Goal: Find specific page/section: Find specific page/section

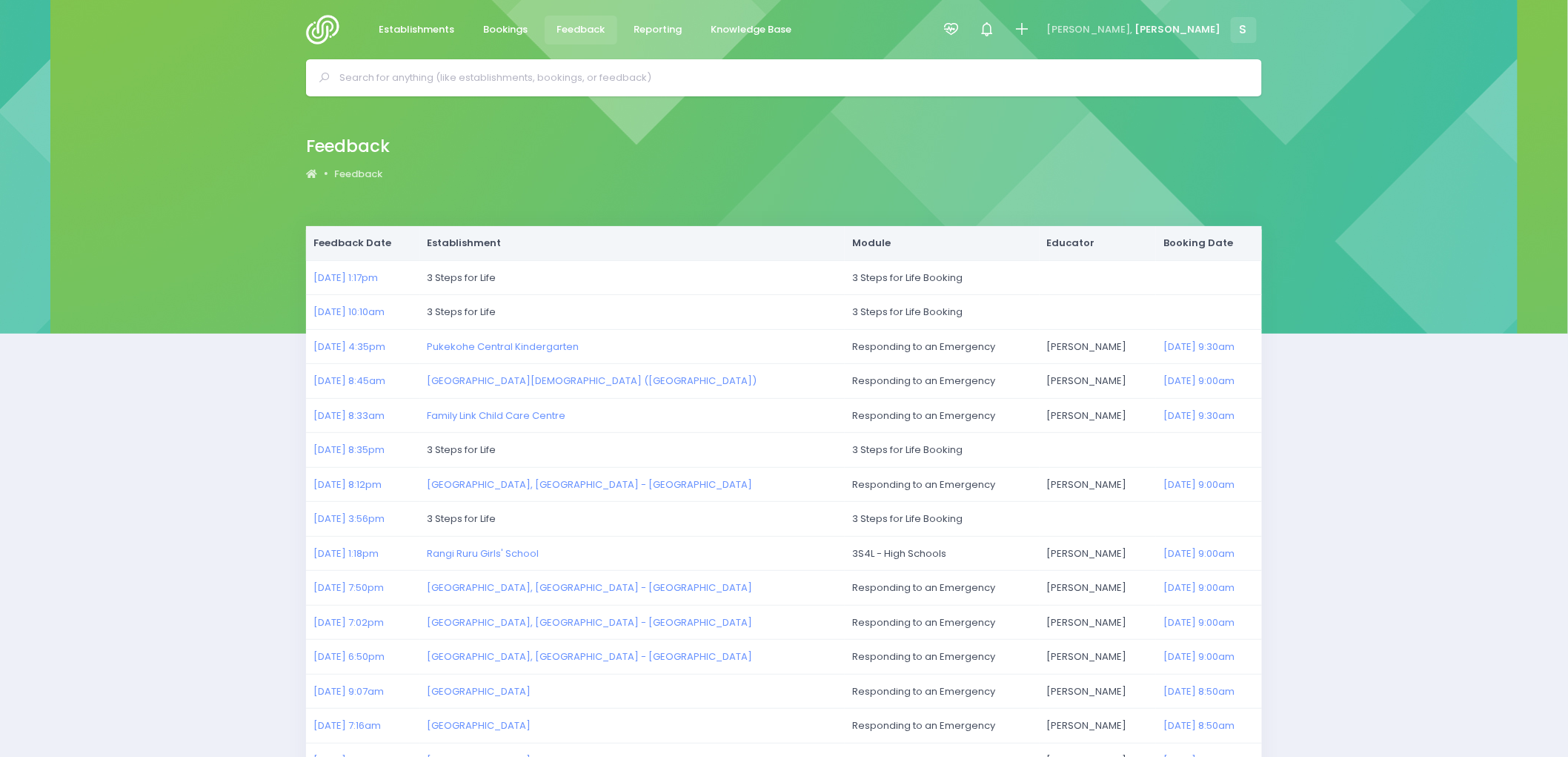
click at [501, 74] on input "text" at bounding box center [790, 77] width 902 height 22
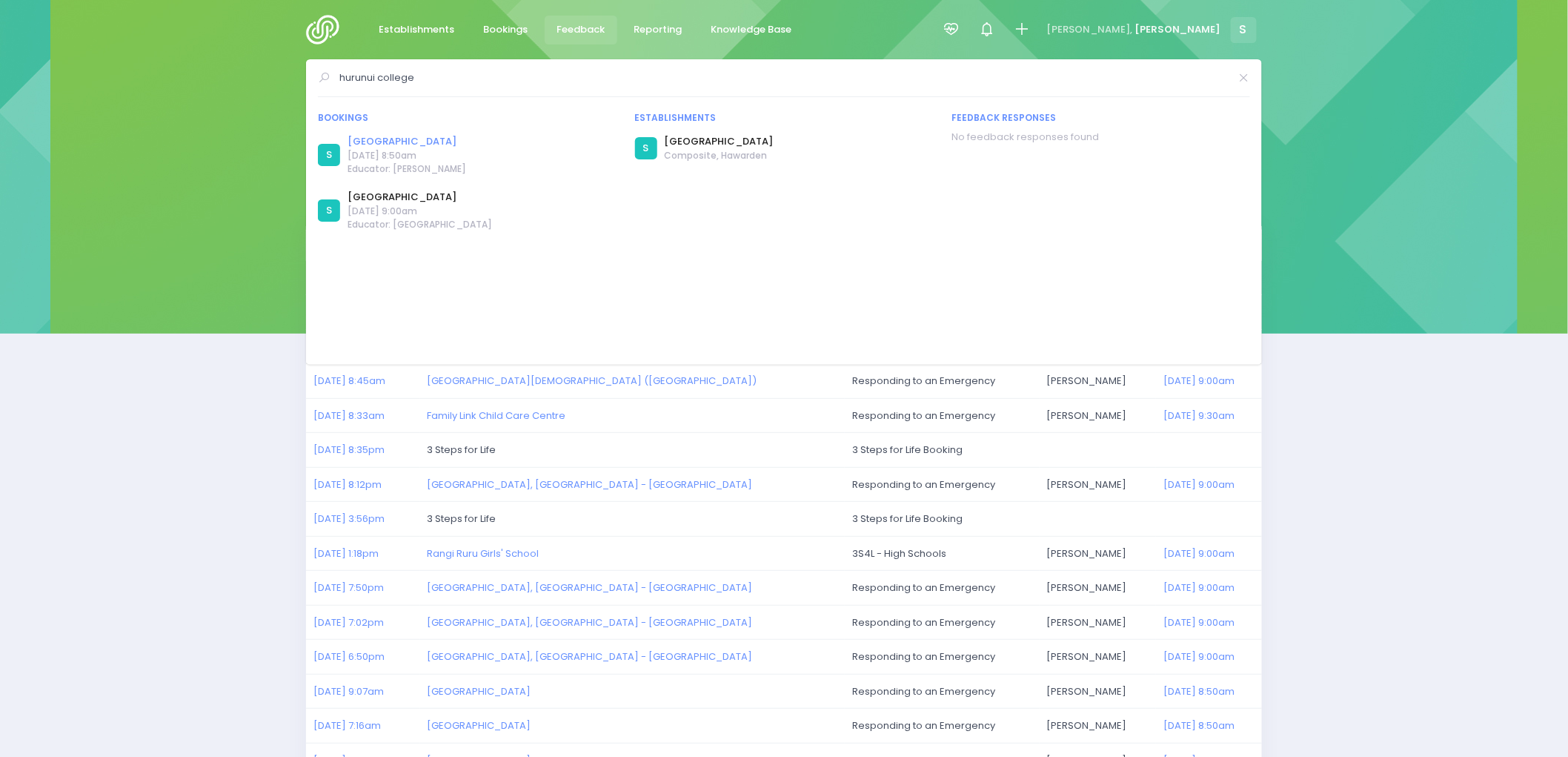
type input "hurunui college"
click at [383, 138] on link "Hurunui College" at bounding box center [406, 141] width 118 height 14
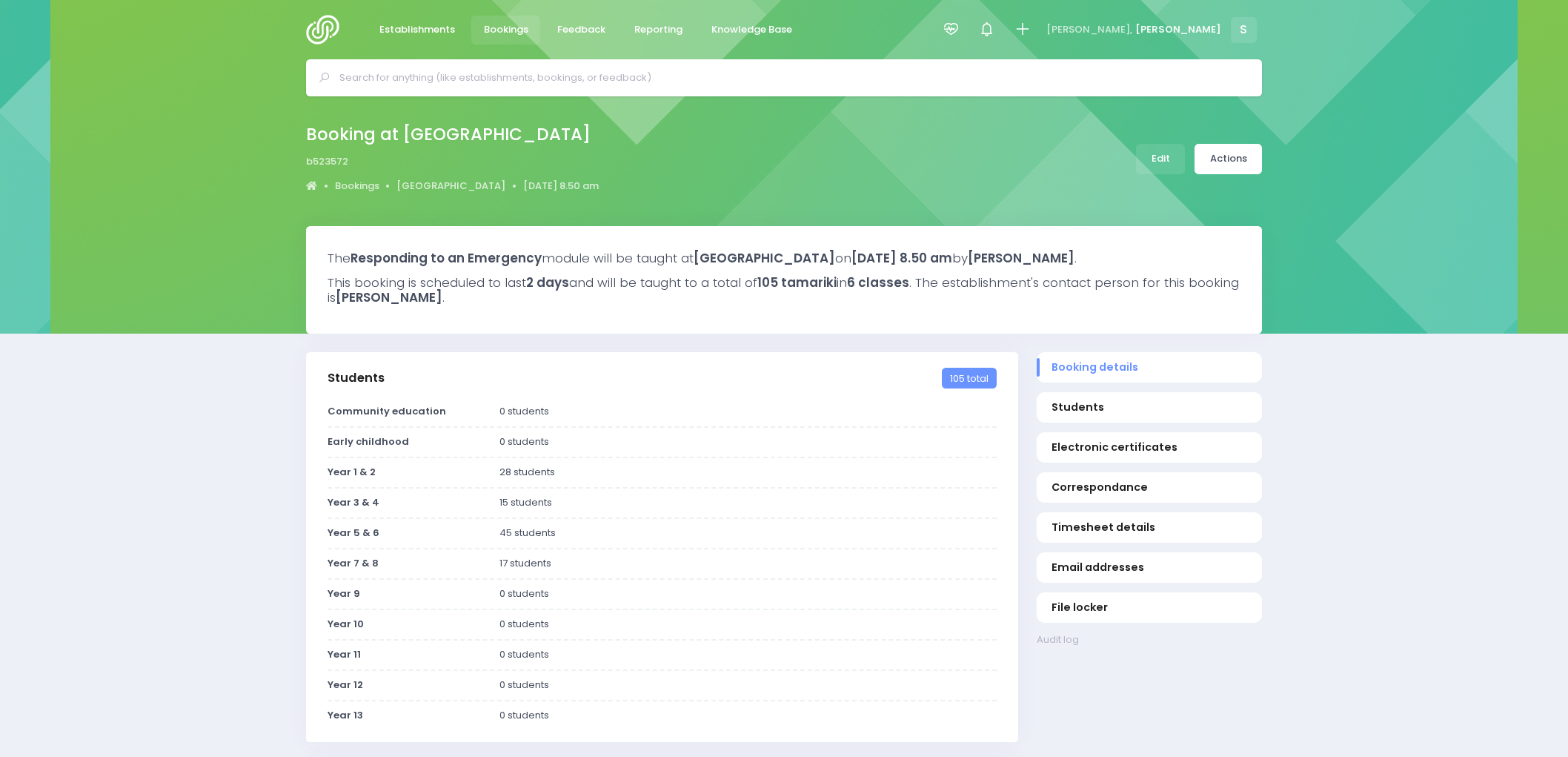
select select "5"
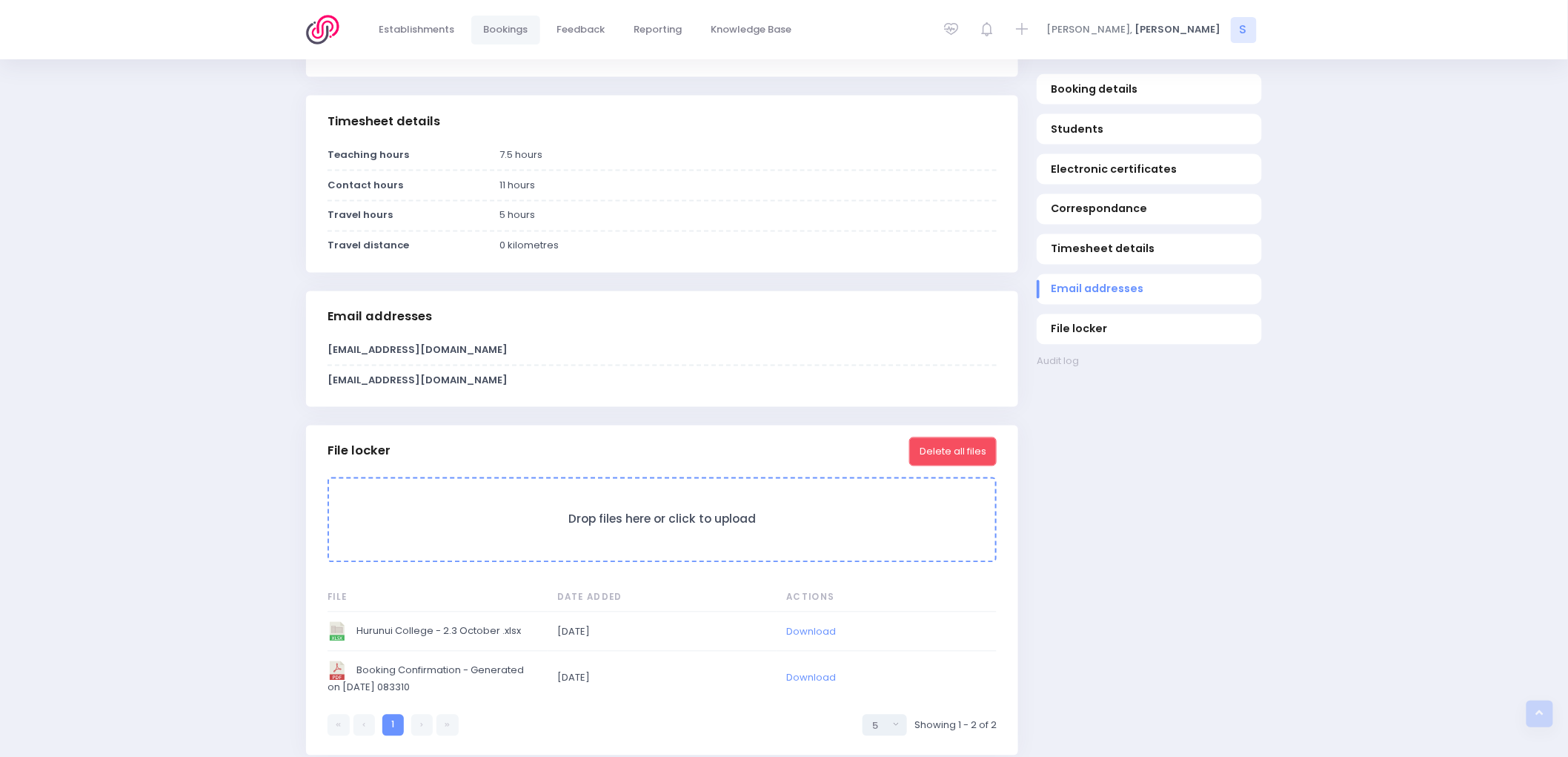
scroll to position [1151, 0]
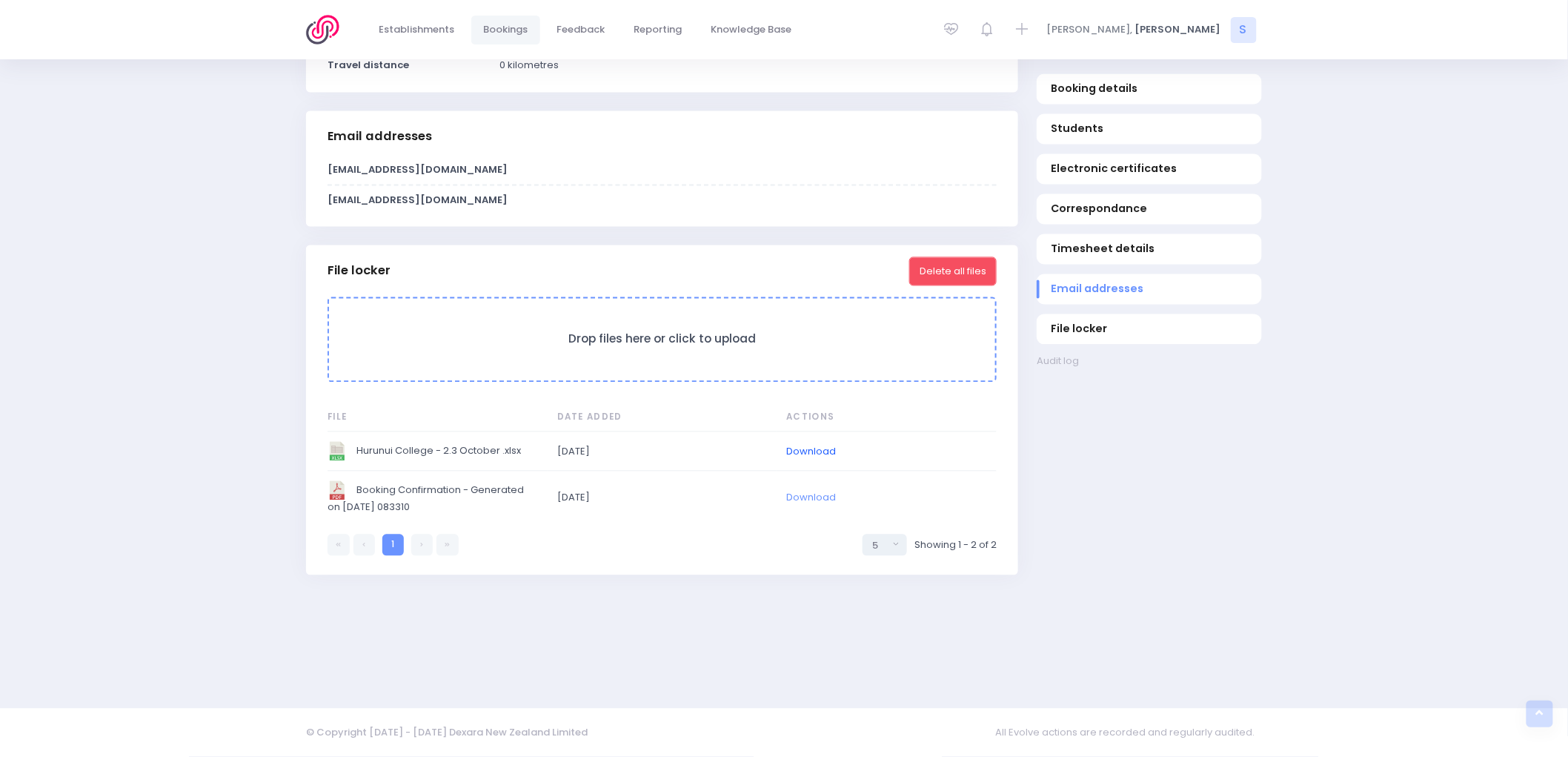
click at [802, 451] on link "Download" at bounding box center [811, 452] width 49 height 14
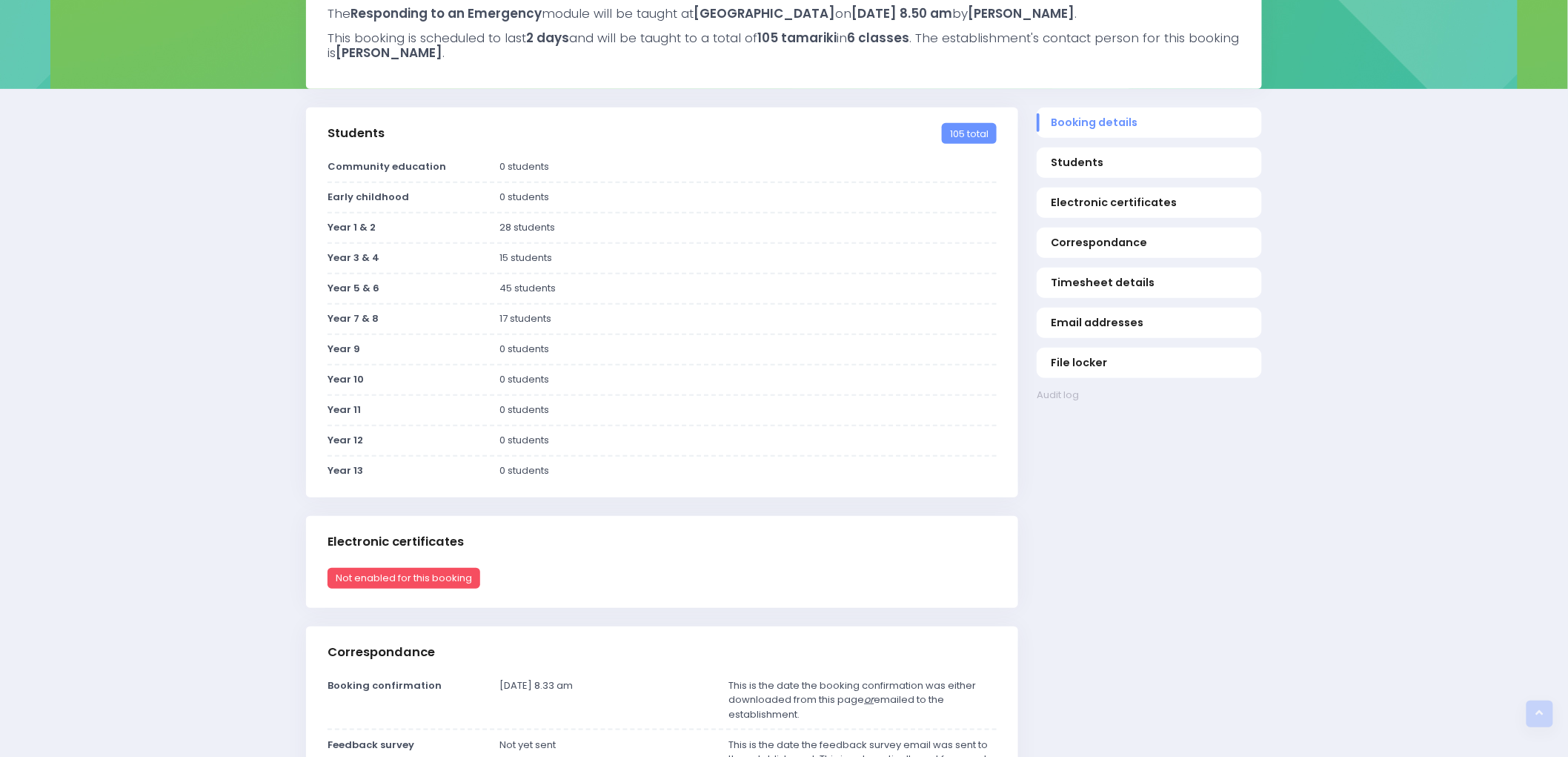
scroll to position [0, 0]
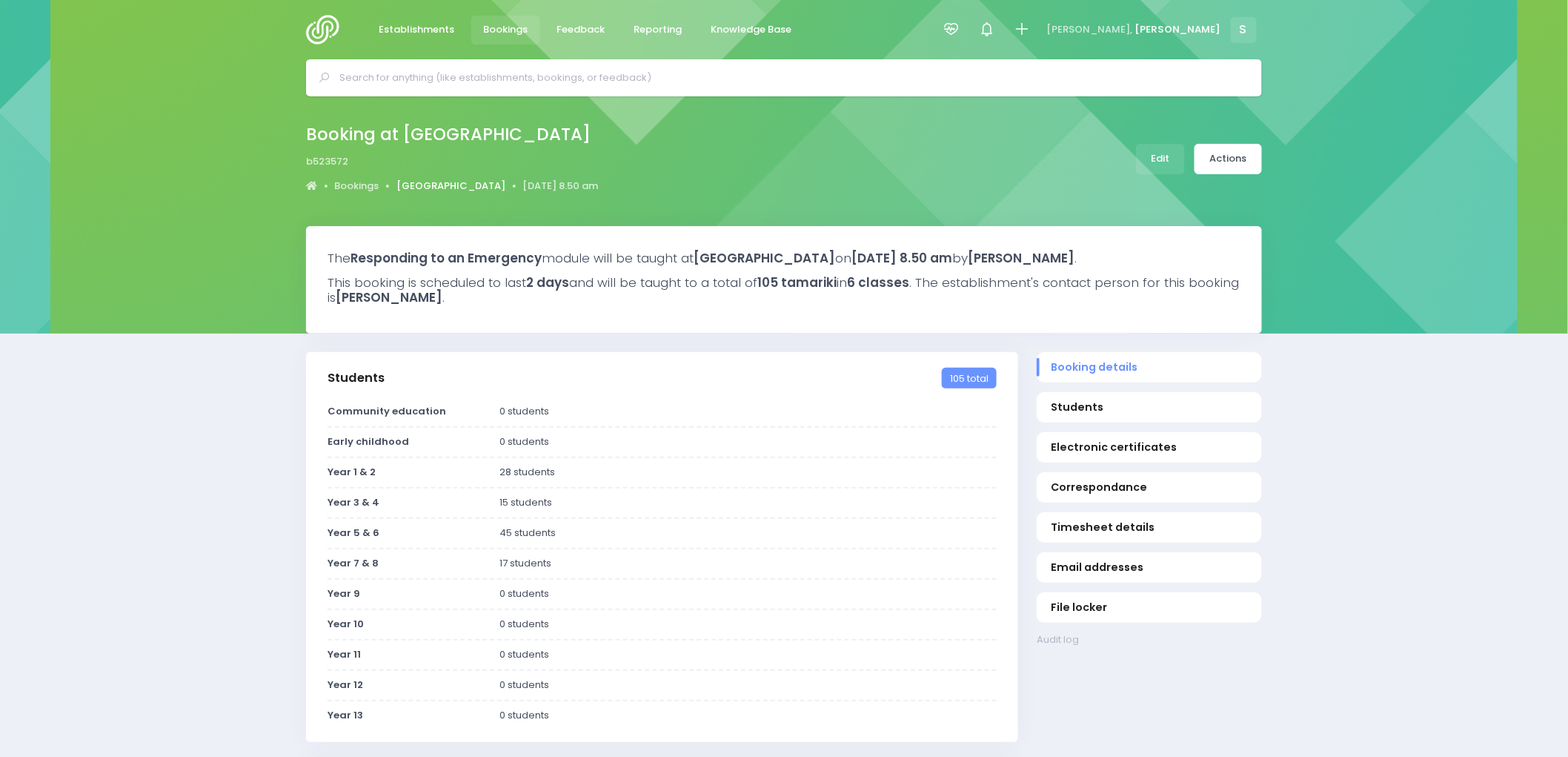
click at [443, 187] on link "[GEOGRAPHIC_DATA]" at bounding box center [451, 185] width 109 height 14
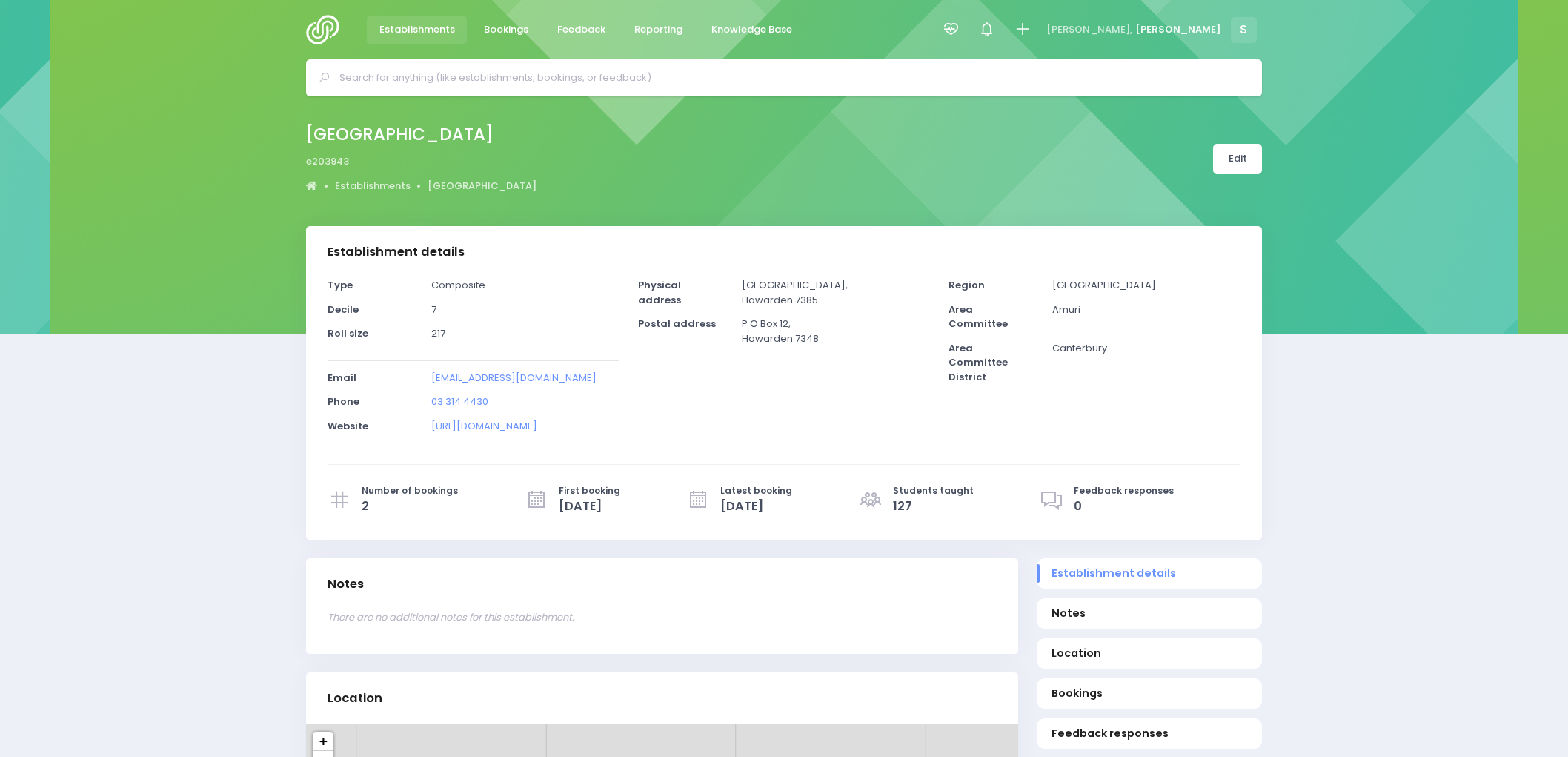
select select "5"
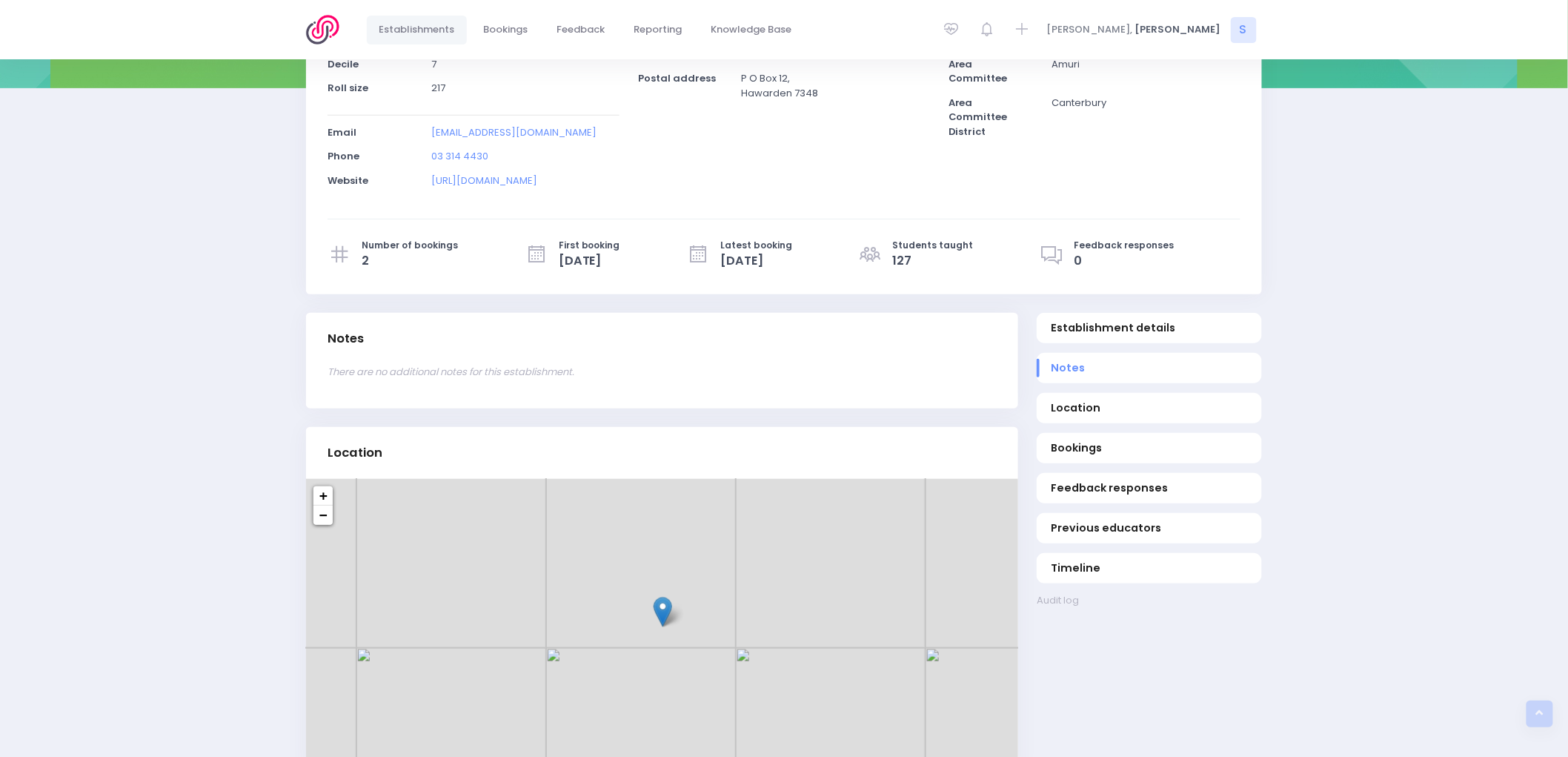
scroll to position [247, 0]
click at [740, 621] on div "+ − Leaflet | © OpenStreetMap | © Mapbox | © Dexara New Zealand Limited" at bounding box center [662, 625] width 713 height 297
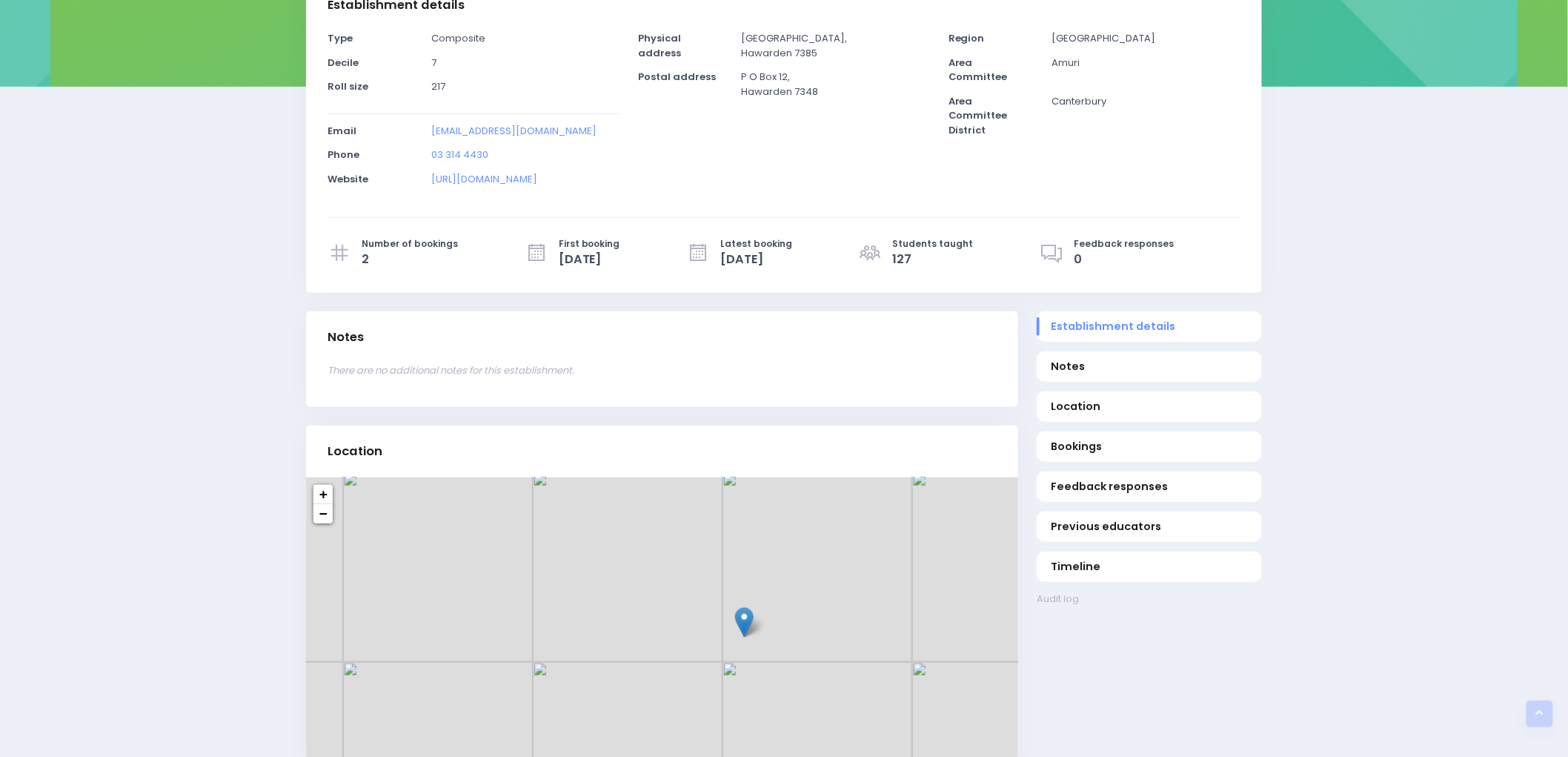
scroll to position [0, 0]
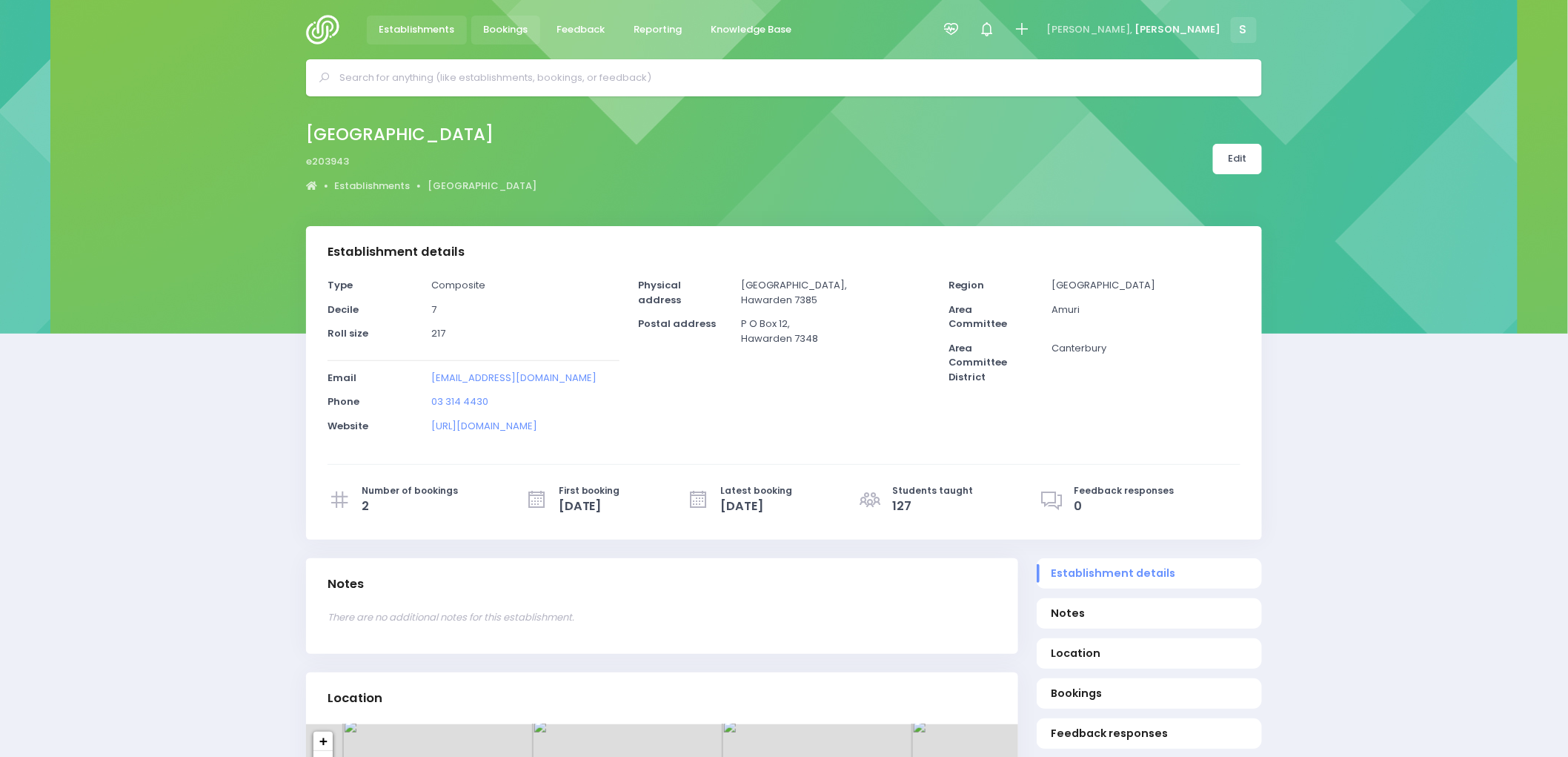
click at [505, 20] on link "Bookings" at bounding box center [505, 30] width 69 height 29
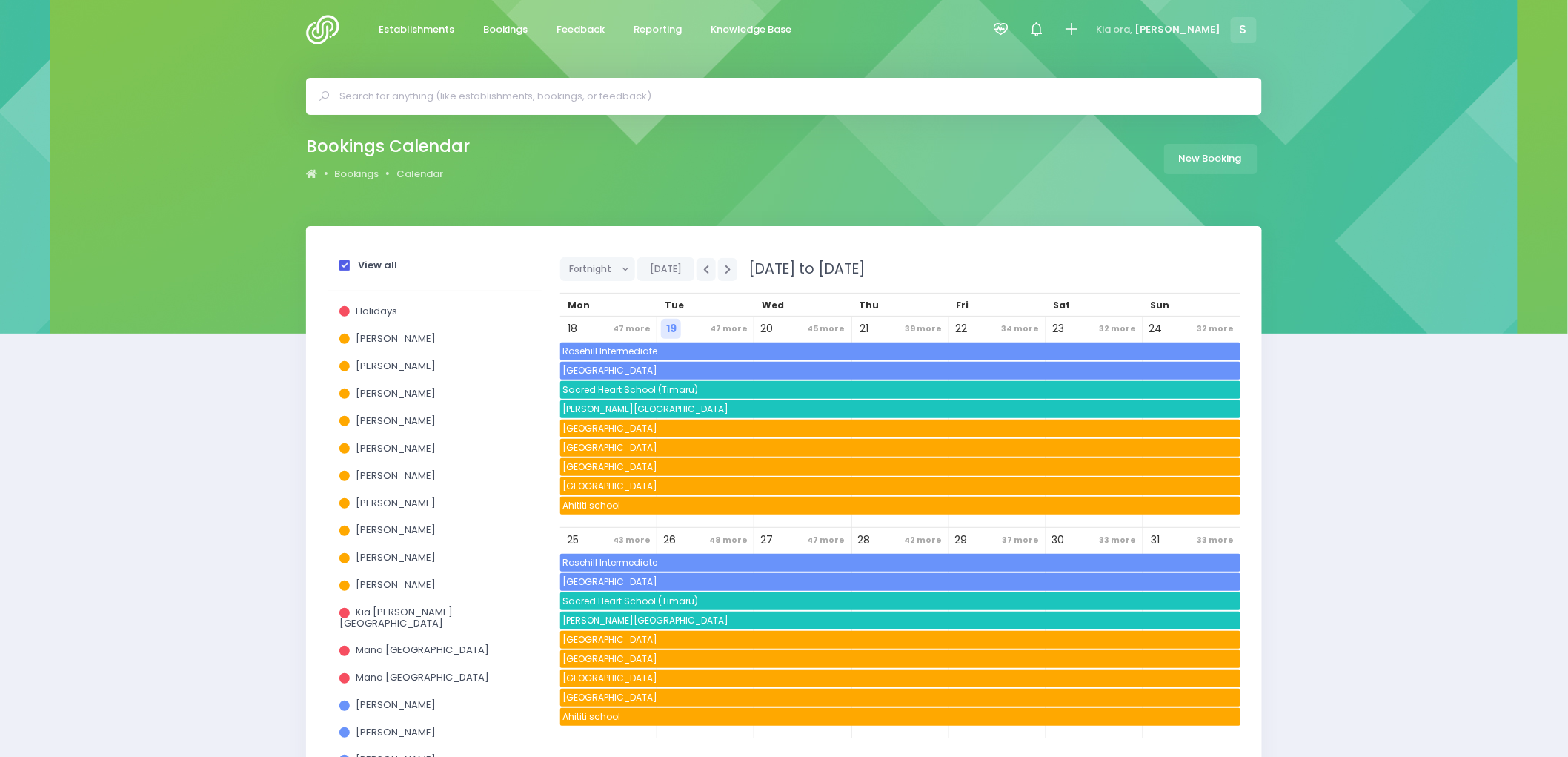
click at [346, 264] on span at bounding box center [344, 265] width 10 height 10
click at [0, 0] on input "View all" at bounding box center [0, 0] width 0 height 0
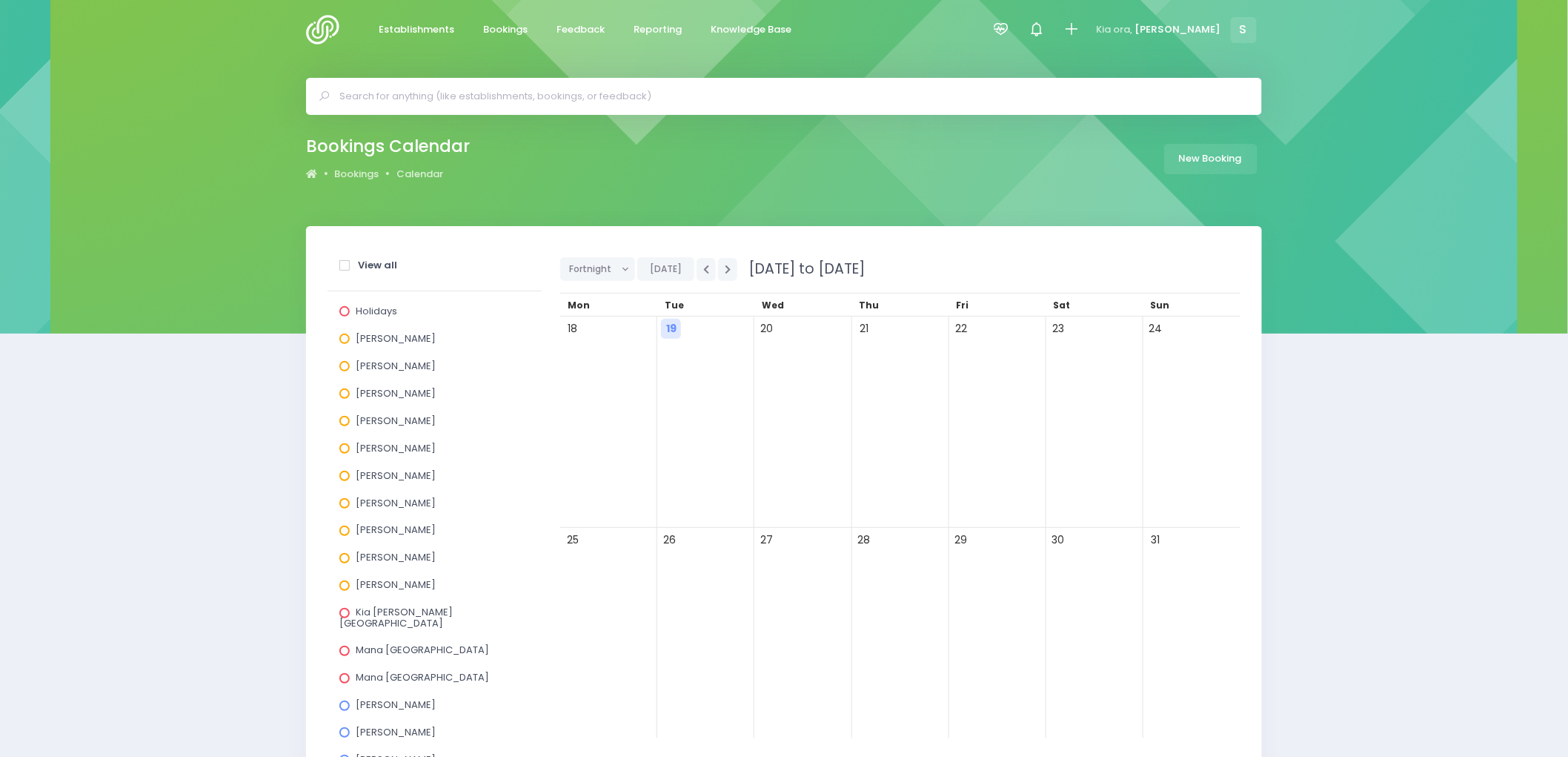
click at [344, 499] on span at bounding box center [344, 504] width 10 height 10
click at [0, 0] on input "Megan Lawton" at bounding box center [0, 0] width 0 height 0
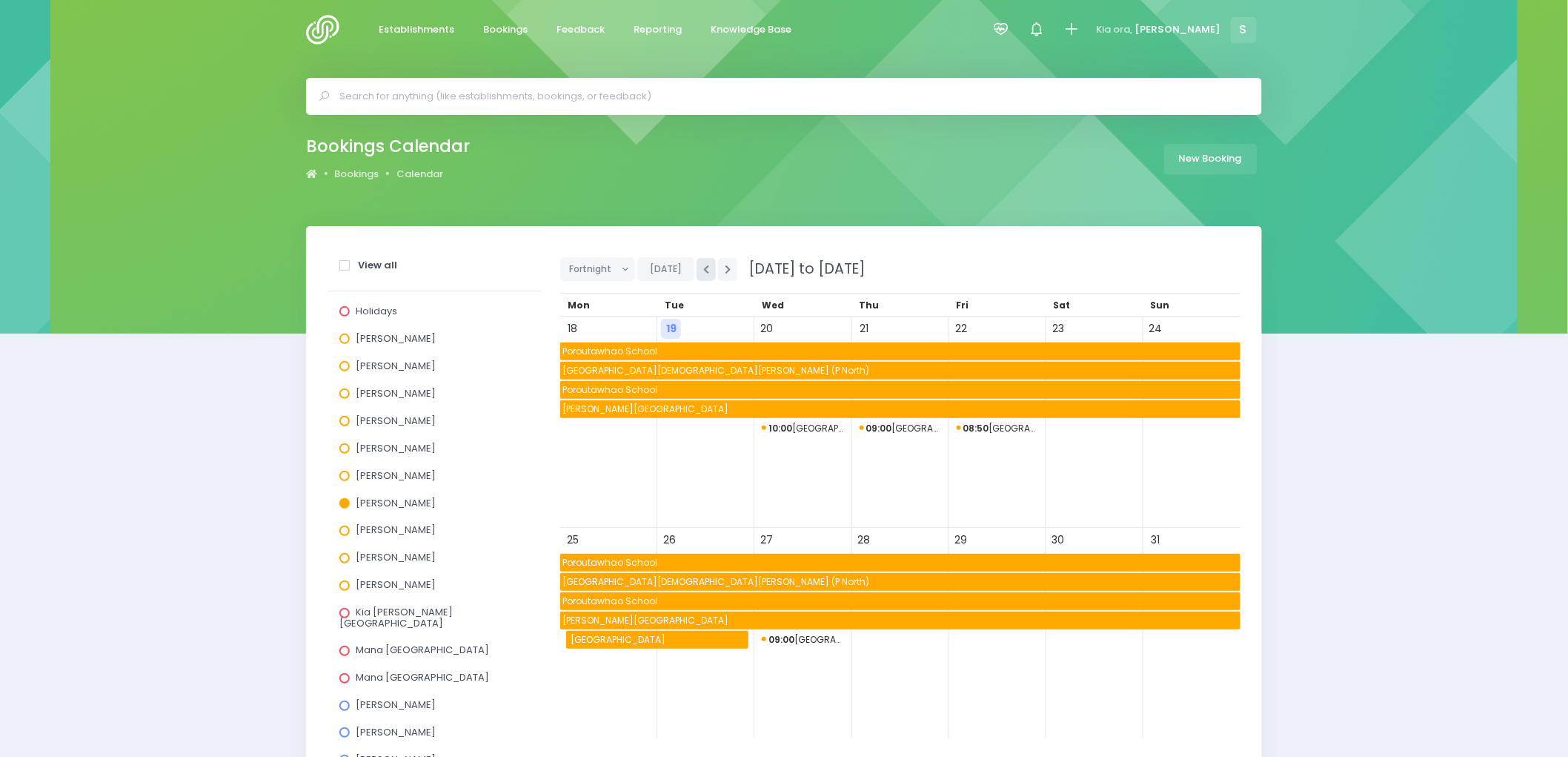
click at [699, 267] on button "button" at bounding box center [706, 269] width 20 height 23
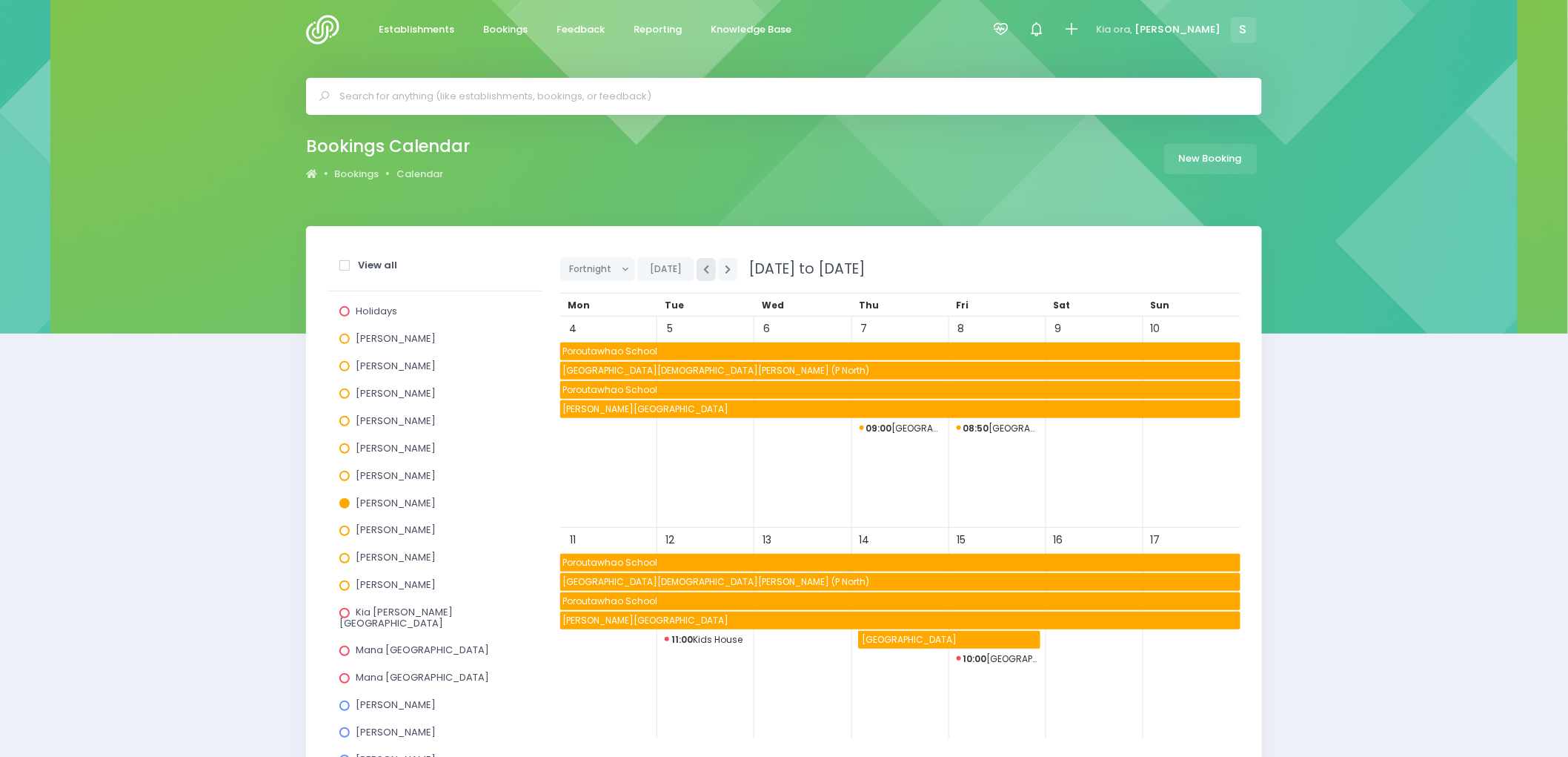
click at [699, 267] on button "button" at bounding box center [706, 269] width 20 height 23
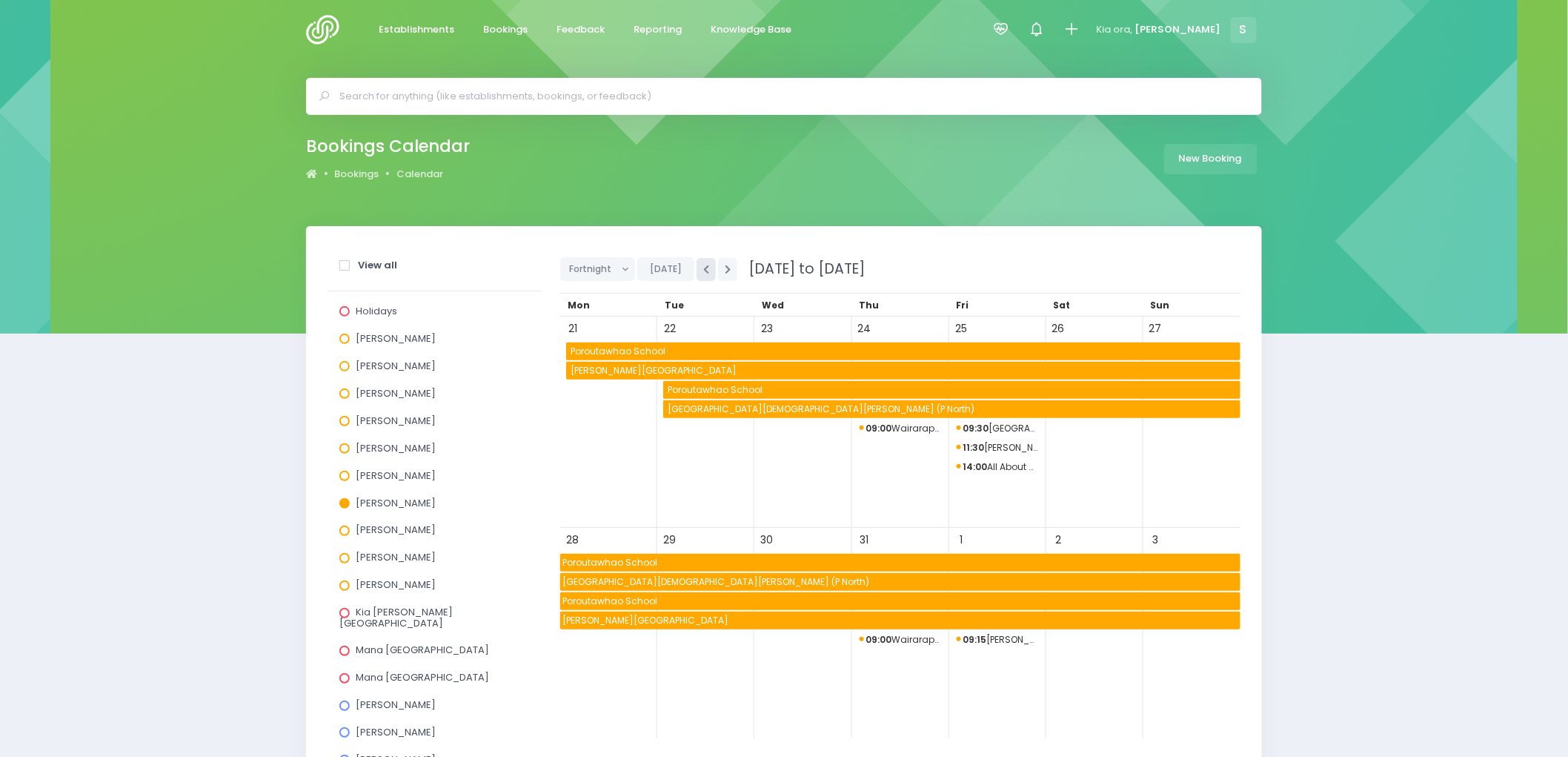
click at [699, 267] on button "button" at bounding box center [706, 269] width 20 height 23
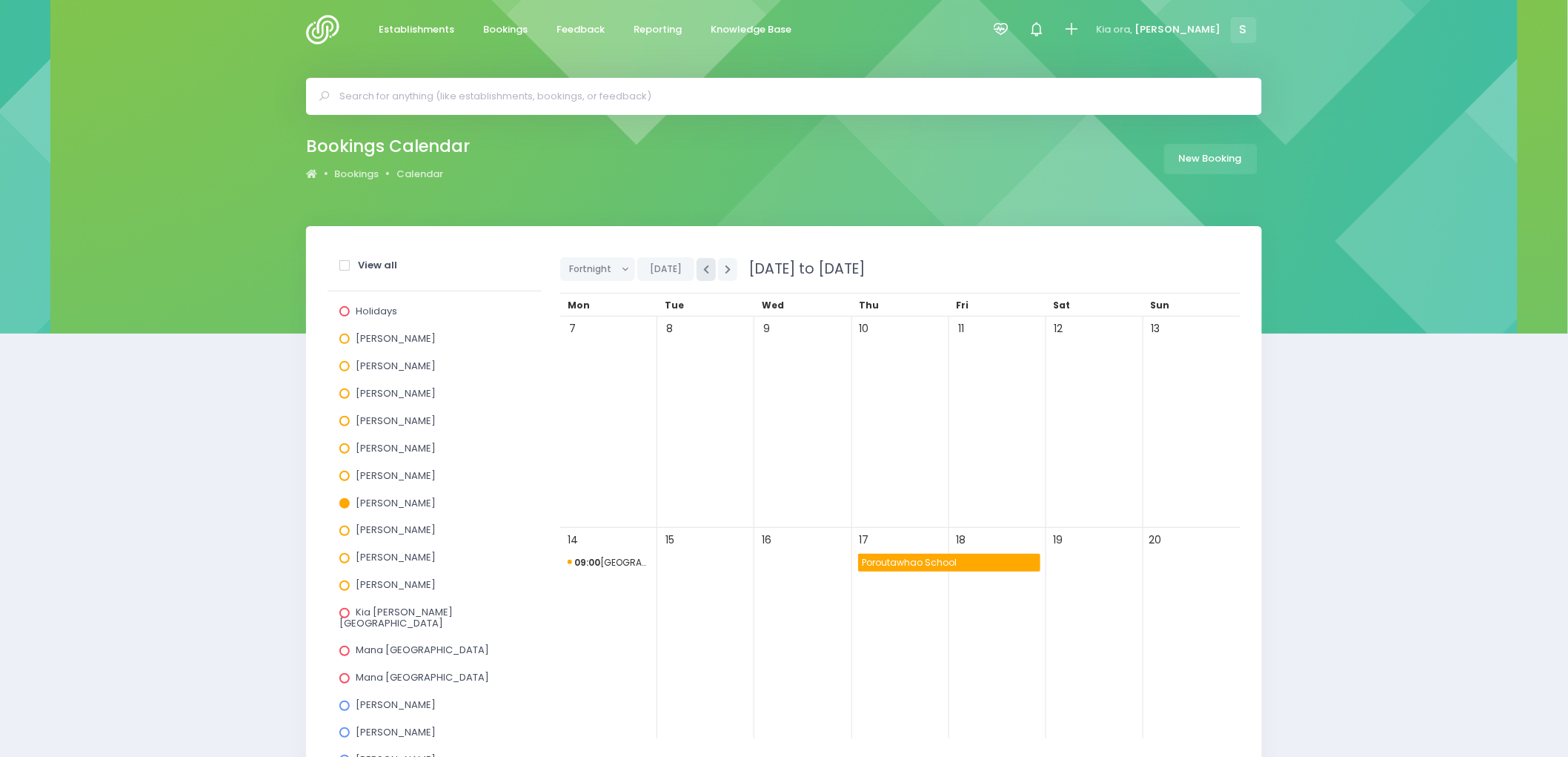
click at [699, 267] on button "button" at bounding box center [706, 269] width 20 height 23
click at [559, 26] on span "Feedback" at bounding box center [581, 29] width 48 height 14
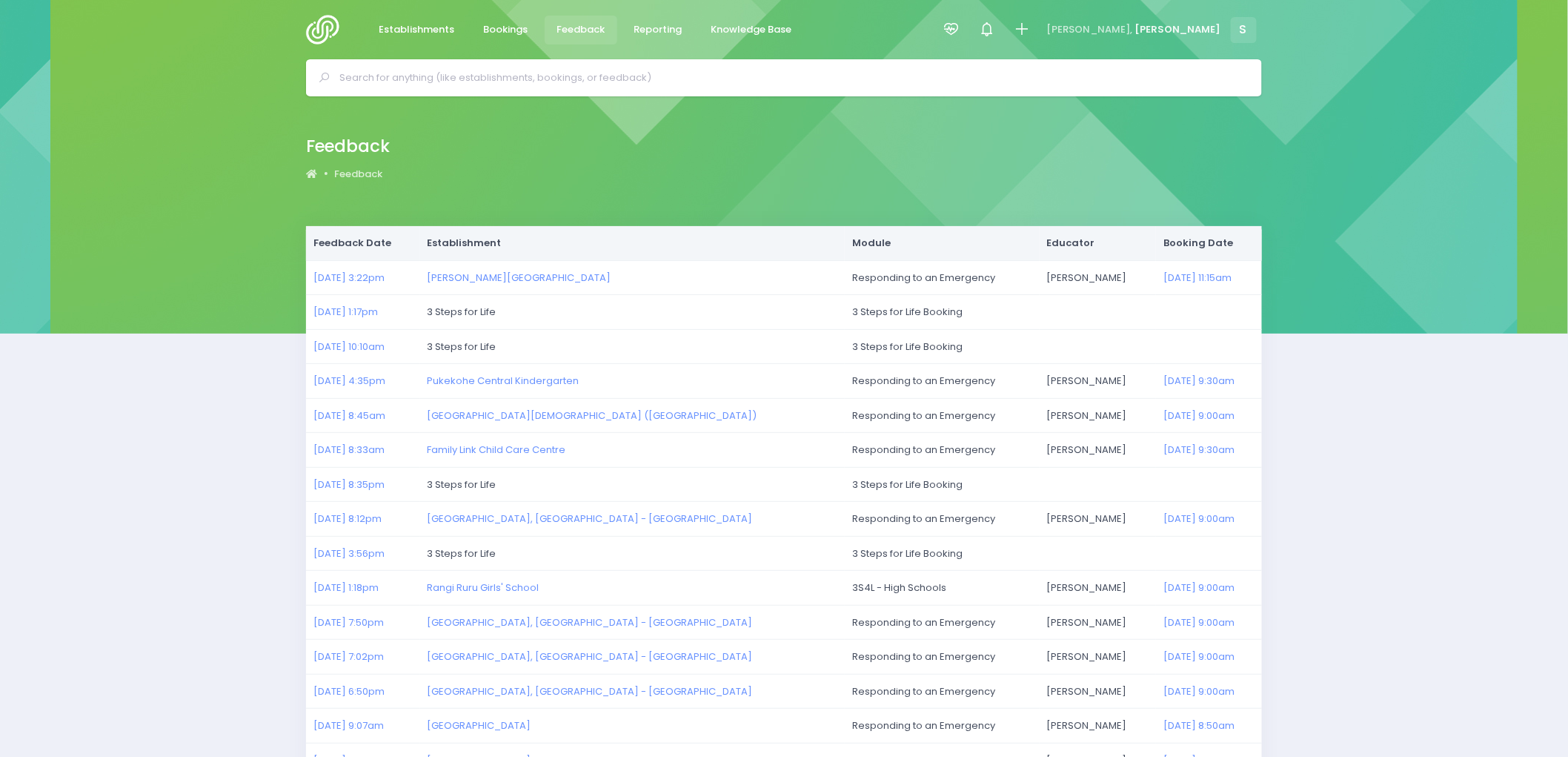
click at [316, 26] on img at bounding box center [327, 29] width 43 height 30
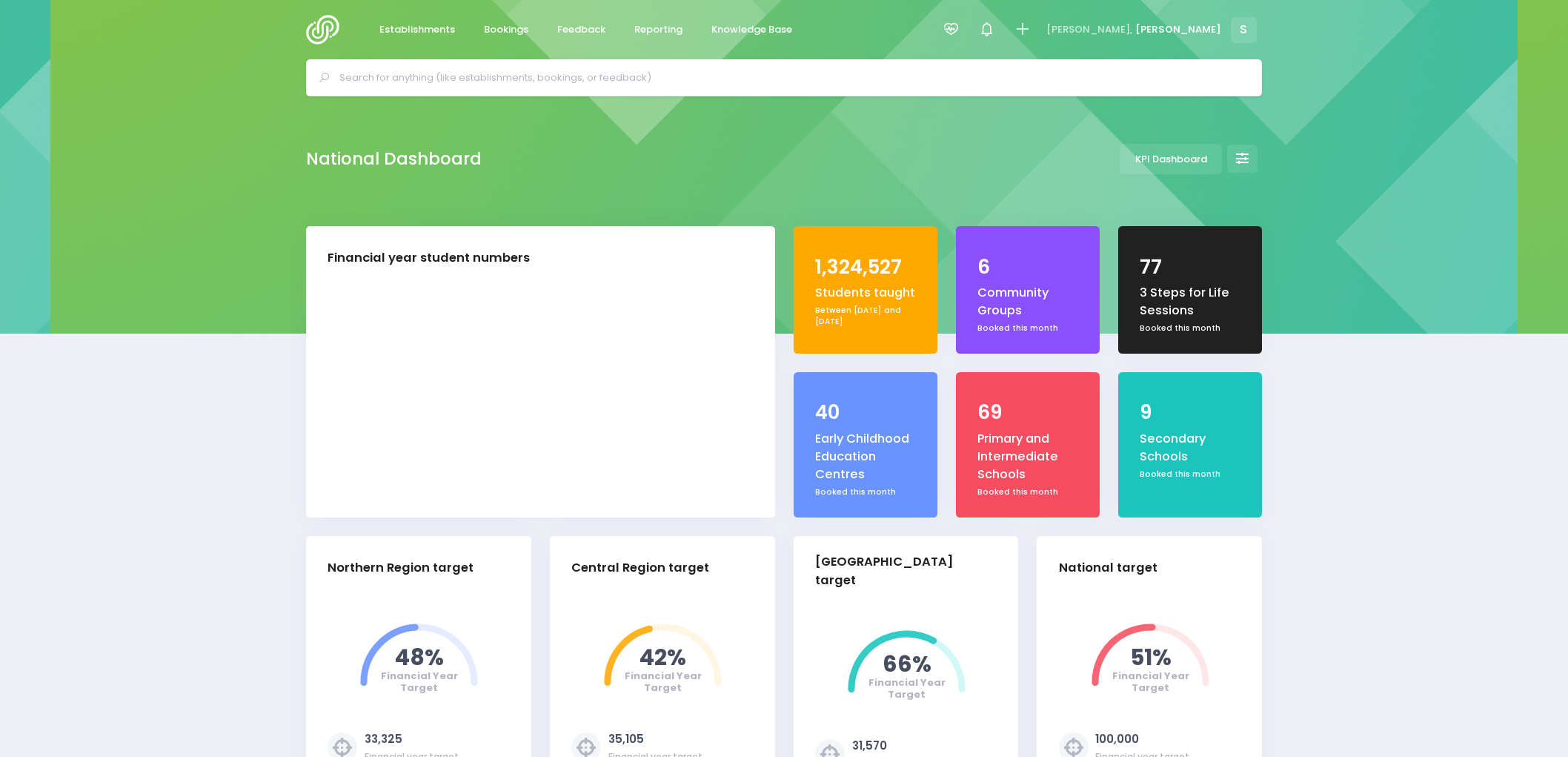
select select "5"
